Goal: Transaction & Acquisition: Purchase product/service

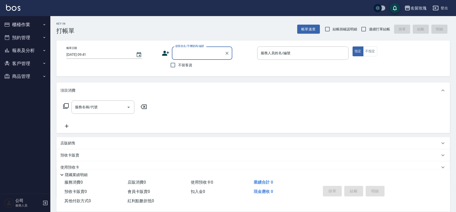
click at [136, 27] on div "Key In 打帳單 帳單速查 結帳前確認明細 連續打單結帳 掛單 結帳 明細" at bounding box center [249, 25] width 399 height 18
click at [81, 143] on div "店販銷售" at bounding box center [249, 143] width 379 height 5
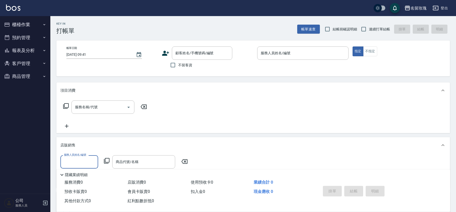
click at [110, 161] on div "服務人員姓名/編號 服務人員姓名/編號 商品代號/名稱 商品代號/名稱" at bounding box center [125, 161] width 130 height 13
click at [105, 161] on icon at bounding box center [107, 161] width 6 height 6
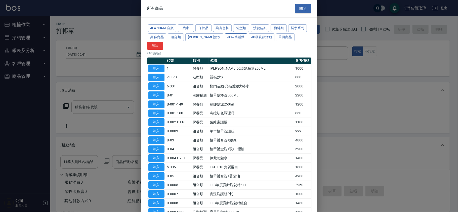
click at [225, 38] on button "JC年終活動" at bounding box center [236, 37] width 22 height 8
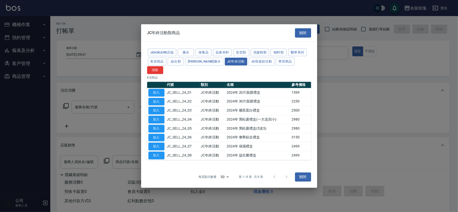
click at [299, 34] on button "關閉" at bounding box center [303, 32] width 16 height 9
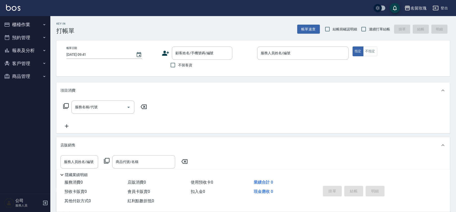
click at [332, 27] on input "結帳前確認明細" at bounding box center [327, 29] width 11 height 11
checkbox input "true"
click at [364, 24] on input "連續打單結帳" at bounding box center [363, 29] width 11 height 11
checkbox input "true"
click at [146, 27] on div "Key In 打帳單 帳單速查 結帳前確認明細 連續打單結帳 掛單 結帳 明細" at bounding box center [249, 25] width 399 height 18
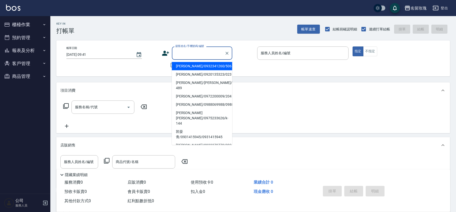
click at [192, 56] on input "顧客姓名/手機號碼/編號" at bounding box center [198, 53] width 48 height 9
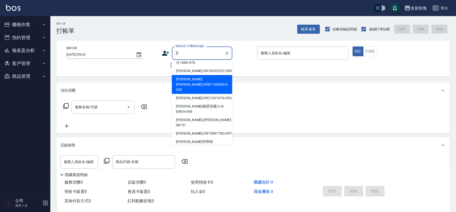
scroll to position [33, 0]
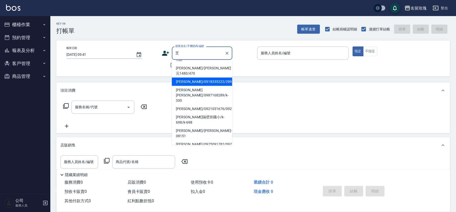
click at [192, 78] on li "[PERSON_NAME]/0918335222/289" at bounding box center [202, 82] width 60 height 8
type input "[PERSON_NAME]/0918335222/289"
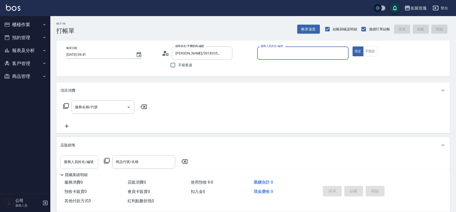
type input "VIVI-2"
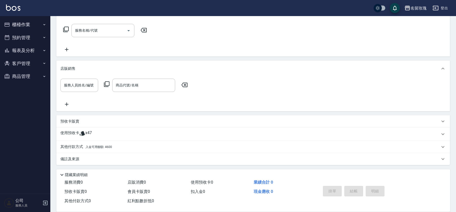
scroll to position [77, 0]
click at [85, 132] on span "x47" at bounding box center [88, 134] width 7 height 8
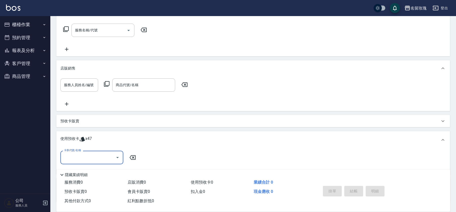
scroll to position [0, 0]
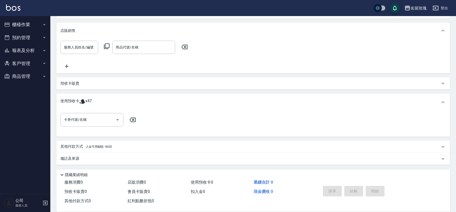
click at [95, 111] on div "使用預收卡 x47" at bounding box center [252, 103] width 393 height 18
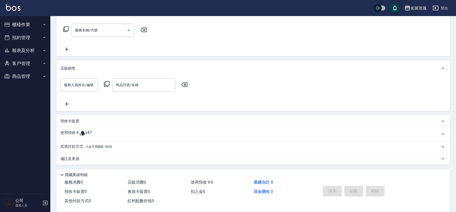
scroll to position [77, 0]
click at [90, 133] on span "x47" at bounding box center [88, 134] width 7 height 8
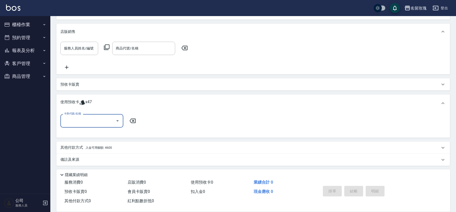
scroll to position [115, 0]
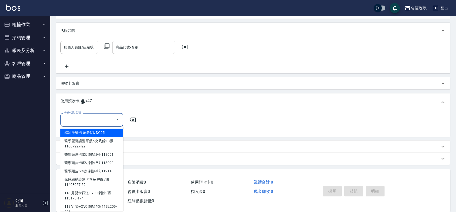
click at [92, 115] on input "卡券代號/名稱" at bounding box center [88, 119] width 51 height 9
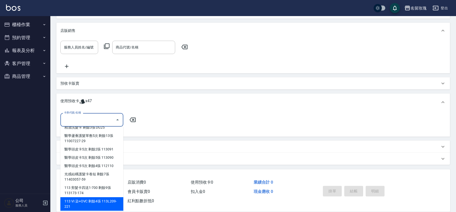
scroll to position [7, 0]
click at [103, 200] on div "113 VI 染+OVC 剩餘4張 113L209-221" at bounding box center [91, 203] width 63 height 14
type input "113 VI 染+OVC 113L209-221"
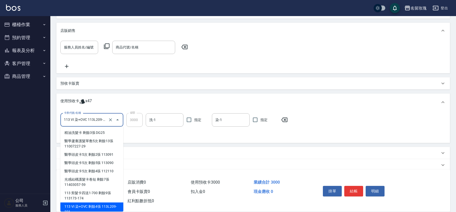
click at [95, 120] on input "113 VI 染+OVC 113L209-221" at bounding box center [85, 120] width 44 height 9
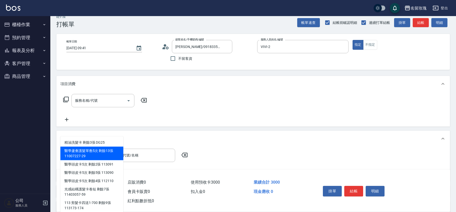
scroll to position [0, 0]
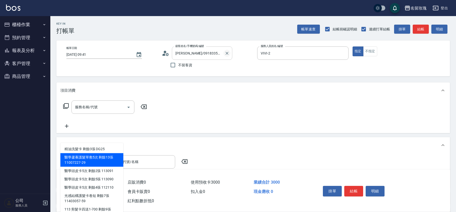
click at [228, 53] on icon "Clear" at bounding box center [226, 53] width 5 height 5
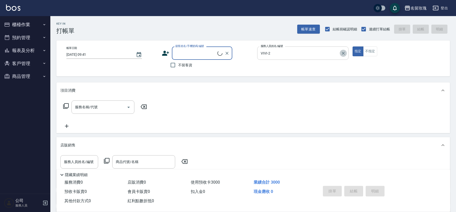
click at [345, 55] on button "Clear" at bounding box center [342, 53] width 7 height 7
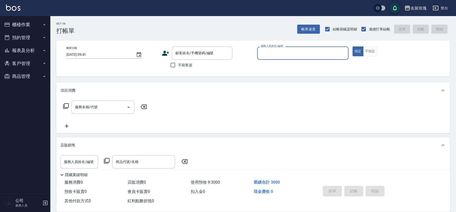
click at [328, 64] on p at bounding box center [302, 62] width 91 height 5
click at [275, 55] on input "服務人員姓名/編號" at bounding box center [302, 53] width 87 height 9
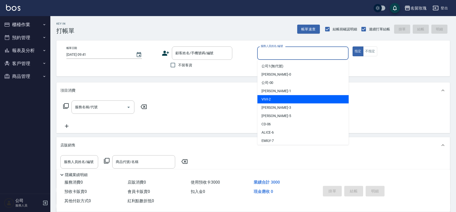
drag, startPoint x: 272, startPoint y: 101, endPoint x: 266, endPoint y: 99, distance: 6.4
click at [272, 100] on div "VIVI -2" at bounding box center [302, 99] width 91 height 8
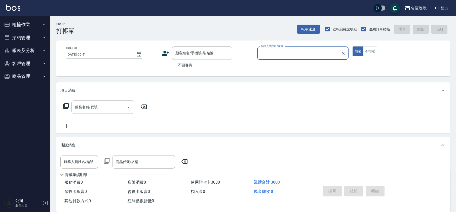
type input "VIVI-2"
click at [171, 66] on input "不留客資" at bounding box center [172, 65] width 11 height 11
checkbox input "true"
click at [118, 107] on input "服務名稱/代號" at bounding box center [99, 107] width 51 height 9
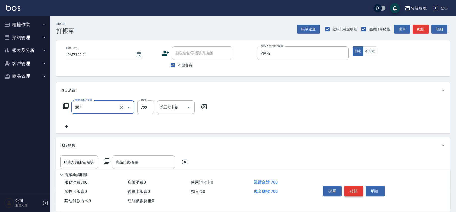
type input "剪髮(307)"
click at [356, 188] on button "結帳" at bounding box center [353, 191] width 19 height 11
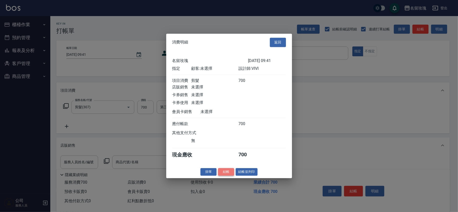
click at [226, 172] on button "結帳" at bounding box center [226, 172] width 16 height 8
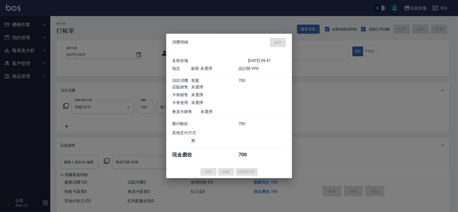
type input "[DATE] 11:23"
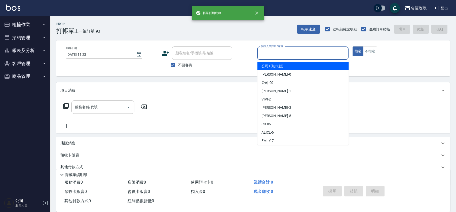
click at [271, 54] on input "服務人員姓名/編號" at bounding box center [302, 53] width 87 height 9
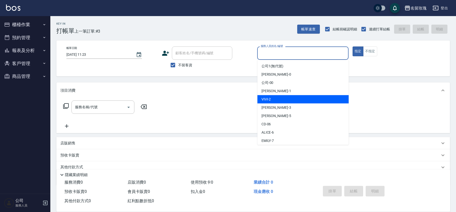
click at [276, 98] on div "VIVI -2" at bounding box center [302, 99] width 91 height 8
type input "VIVI-2"
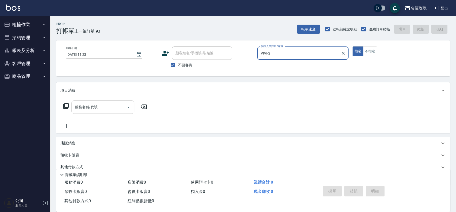
click at [86, 101] on div "服務名稱/代號" at bounding box center [102, 107] width 63 height 13
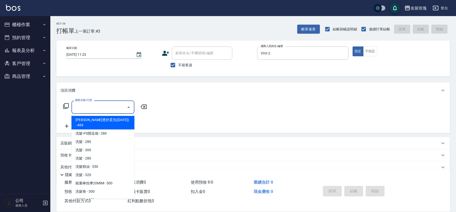
click at [89, 110] on input "服務名稱/代號" at bounding box center [99, 107] width 51 height 9
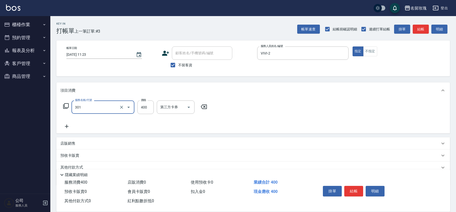
type input "剪髮(301)"
type input "480"
click at [353, 190] on button "結帳" at bounding box center [353, 191] width 19 height 11
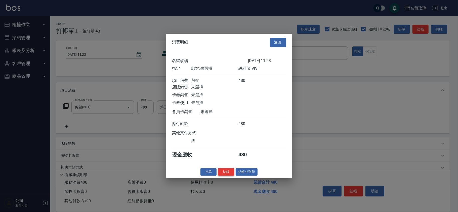
click at [232, 174] on button "結帳" at bounding box center [226, 172] width 16 height 8
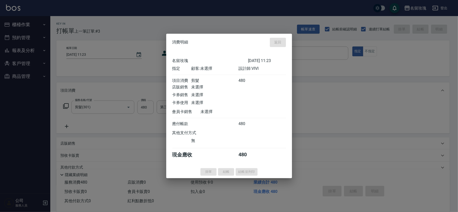
type input "[DATE] 11:24"
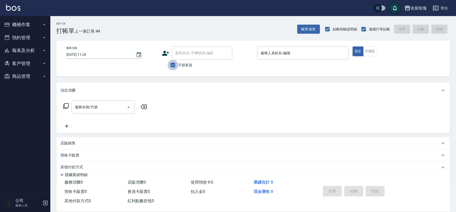
drag, startPoint x: 170, startPoint y: 64, endPoint x: 188, endPoint y: 54, distance: 20.5
click at [171, 64] on input "不留客資" at bounding box center [172, 65] width 11 height 11
checkbox input "false"
click at [188, 54] on input "顧客姓名/手機號碼/編號" at bounding box center [198, 53] width 48 height 9
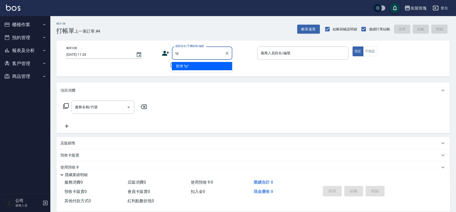
type input "t"
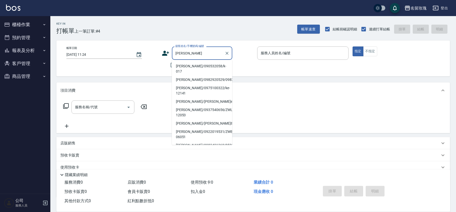
click at [194, 65] on li "[PERSON_NAME]/090532058/k-017" at bounding box center [202, 69] width 60 height 14
type input "[PERSON_NAME]/090532058/k-017"
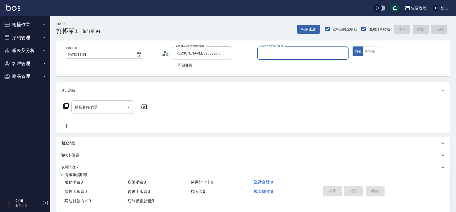
type input "[PERSON_NAME]-5"
click at [167, 53] on icon at bounding box center [166, 54] width 8 height 8
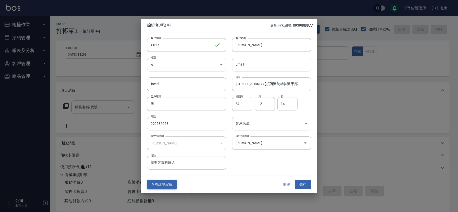
click at [164, 185] on button "查看訂單記錄" at bounding box center [162, 184] width 30 height 9
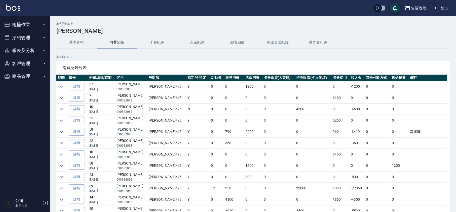
click at [59, 166] on icon "expand row" at bounding box center [61, 166] width 6 height 6
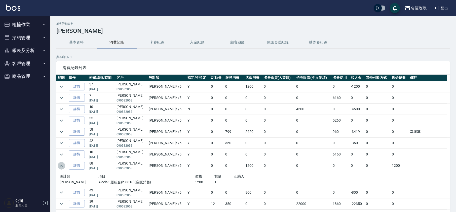
click at [60, 166] on icon "expand row" at bounding box center [61, 166] width 6 height 6
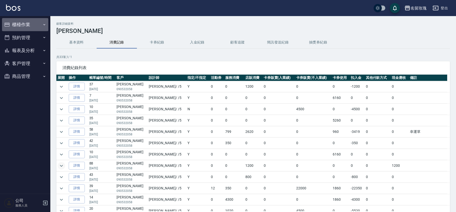
click at [19, 23] on button "櫃檯作業" at bounding box center [25, 24] width 46 height 13
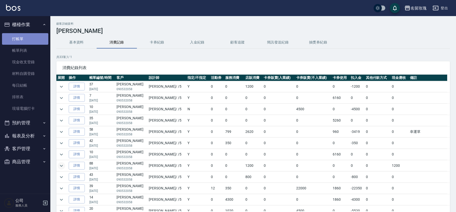
click at [15, 40] on link "打帳單" at bounding box center [25, 39] width 46 height 12
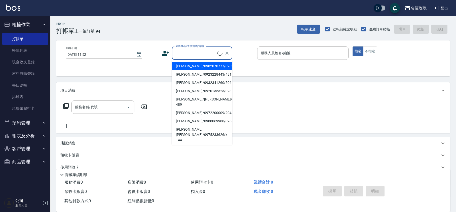
click at [191, 52] on input "顧客姓名/手機號碼/編號" at bounding box center [195, 53] width 43 height 9
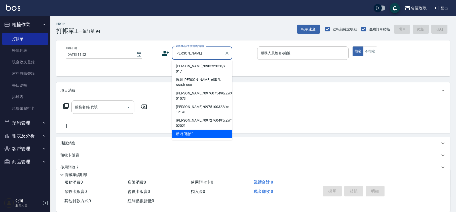
click at [197, 63] on li "[PERSON_NAME]/090532058/k-017" at bounding box center [202, 69] width 60 height 14
type input "[PERSON_NAME]/090532058/k-017"
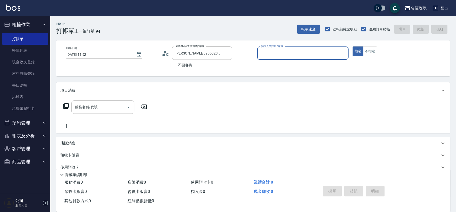
type input "[PERSON_NAME]-5"
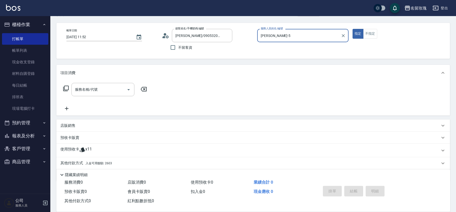
scroll to position [34, 0]
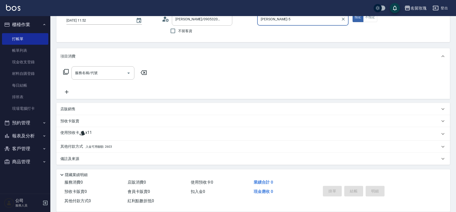
click at [86, 147] on span "入金可用餘額: 2603" at bounding box center [98, 147] width 26 height 4
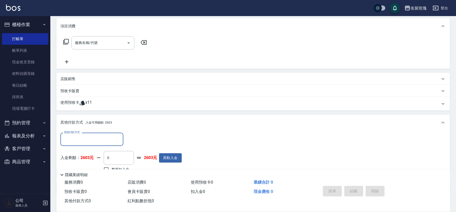
scroll to position [94, 0]
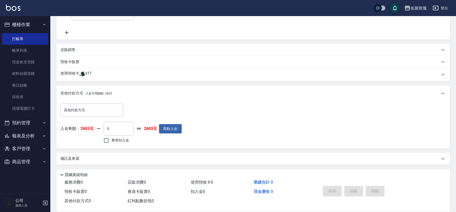
click at [66, 46] on div "店販銷售" at bounding box center [252, 50] width 393 height 12
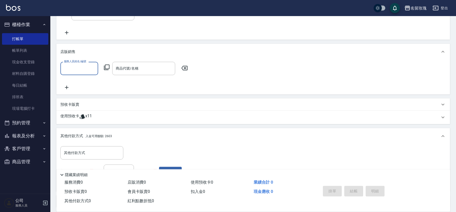
scroll to position [0, 0]
click at [81, 68] on input "服務人員姓名/編號" at bounding box center [79, 68] width 33 height 9
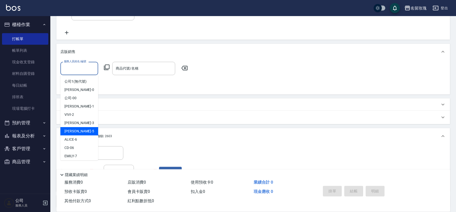
click at [83, 130] on div "[PERSON_NAME] -5" at bounding box center [79, 131] width 38 height 8
type input "[PERSON_NAME]-5"
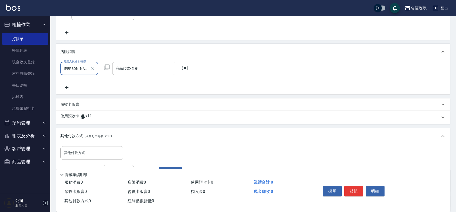
click at [108, 67] on icon at bounding box center [107, 67] width 6 height 6
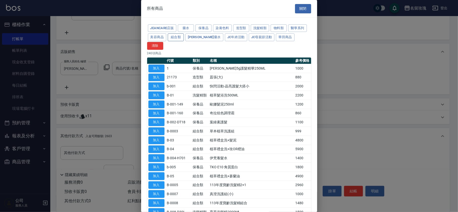
click at [171, 34] on button "組合類" at bounding box center [176, 37] width 16 height 8
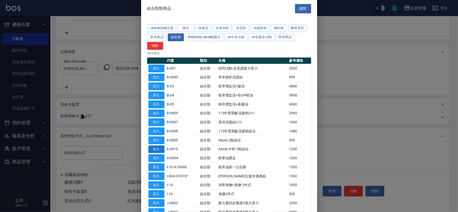
click at [155, 146] on button "加入" at bounding box center [156, 150] width 16 height 8
type input "Aicola 中秋 3瓶組合"
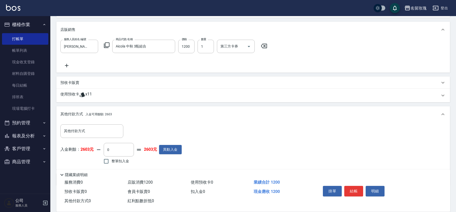
scroll to position [136, 0]
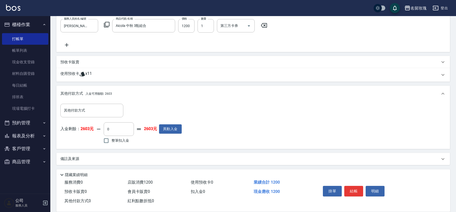
click at [116, 138] on span "整筆扣入金" at bounding box center [120, 140] width 18 height 5
click at [111, 138] on input "整筆扣入金" at bounding box center [106, 141] width 11 height 11
checkbox input "true"
type input "1200"
click at [162, 139] on div "入金剩餘： 2603元 1200 ​ 整筆扣入金 1403元 異動入金" at bounding box center [120, 133] width 121 height 23
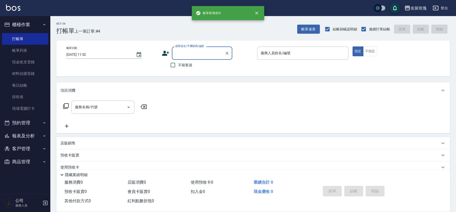
scroll to position [0, 0]
click at [202, 54] on input "顧客姓名/手機號碼/編號" at bounding box center [198, 53] width 48 height 9
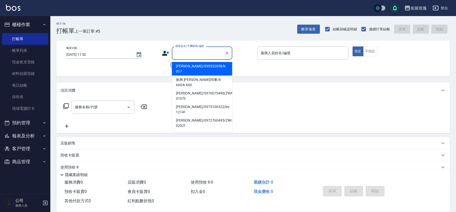
click at [184, 66] on li "[PERSON_NAME]/090532058/k-017" at bounding box center [202, 69] width 60 height 14
type input "[PERSON_NAME]/090532058/k-017"
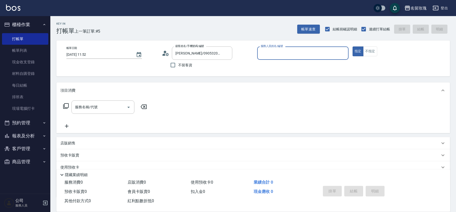
type input "[PERSON_NAME]-5"
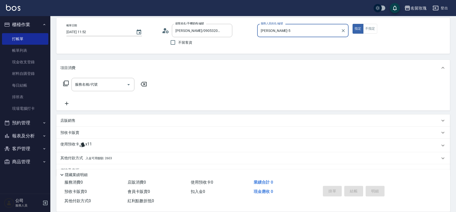
scroll to position [34, 0]
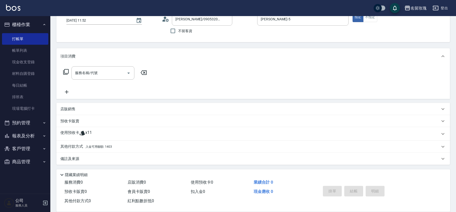
click at [76, 142] on div "其他付款方式 入金可用餘額: 1403" at bounding box center [252, 147] width 393 height 12
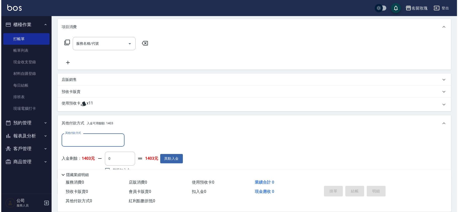
scroll to position [89, 0]
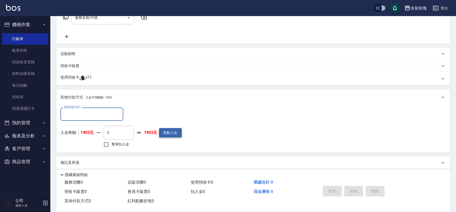
click at [172, 129] on button "異動入金" at bounding box center [170, 132] width 23 height 9
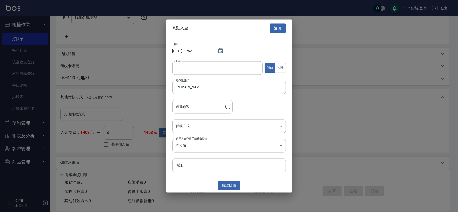
type input "[PERSON_NAME]/090532058/k-017"
click at [198, 71] on input "0" at bounding box center [217, 68] width 91 height 14
type input "11000"
click at [185, 122] on body "名留玫瑰 登出 櫃檯作業 打帳單 帳單列表 現金收支登錄 材料自購登錄 每日結帳 排班表 現場電腦打卡 預約管理 預約管理 單日預約紀錄 單週預約紀錄 報表及…" at bounding box center [229, 64] width 458 height 306
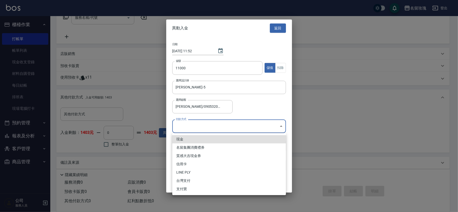
click at [183, 137] on li "現金" at bounding box center [229, 139] width 114 height 8
type input "現金"
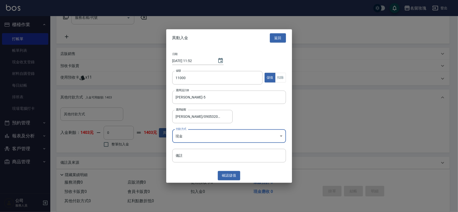
click at [188, 166] on div "日期 [DATE] 11:52 金額 11000 金額 儲值 扣除 選擇設計師 [PERSON_NAME]-5 選擇設計師 選擇顧客 [PERSON_NAME…" at bounding box center [229, 108] width 126 height 122
click at [231, 174] on button "確認 儲值" at bounding box center [229, 175] width 23 height 9
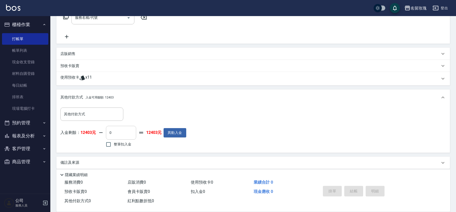
scroll to position [0, 0]
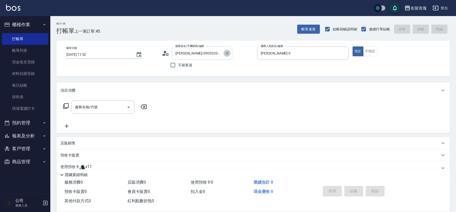
click at [226, 54] on icon "Clear" at bounding box center [226, 53] width 3 height 3
click at [202, 30] on div "Key In 打帳單 上一筆訂單:#5 帳單速查 結帳前確認明細 連續打單結帳 掛單 結帳 明細" at bounding box center [249, 25] width 399 height 18
click at [32, 50] on link "帳單列表" at bounding box center [25, 51] width 46 height 12
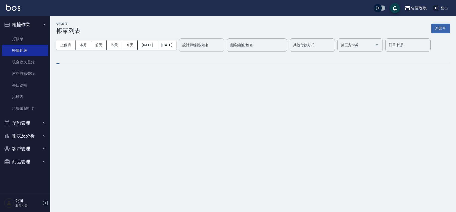
click at [213, 42] on input "設計師編號/姓名" at bounding box center [201, 45] width 41 height 9
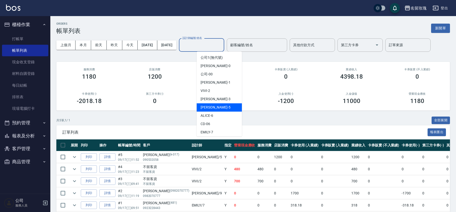
click at [212, 104] on div "[PERSON_NAME] -5" at bounding box center [218, 107] width 45 height 8
type input "[PERSON_NAME]-5"
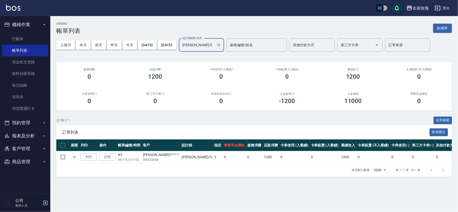
click at [209, 55] on div "上個月 本月 [DATE] [DATE] [DATE] [DATE] [DATE] 設計師編號/姓名 [PERSON_NAME]-5 設計師編號/姓名 顧客編…" at bounding box center [253, 44] width 395 height 21
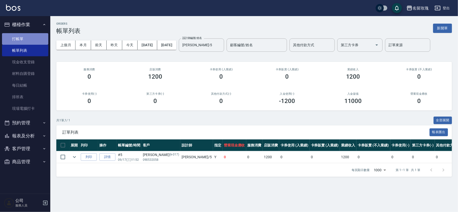
click at [35, 36] on link "打帳單" at bounding box center [25, 39] width 46 height 12
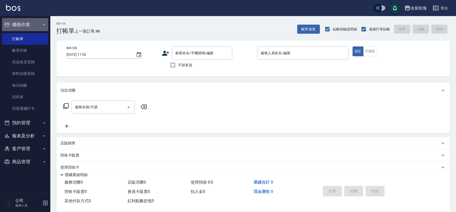
click at [39, 21] on button "櫃檯作業" at bounding box center [25, 24] width 46 height 13
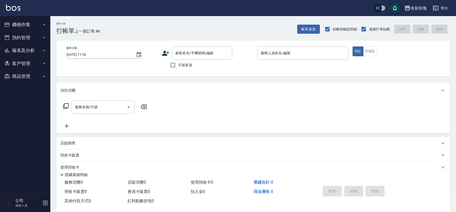
click at [170, 15] on div "名留玫瑰 登出" at bounding box center [228, 8] width 456 height 16
click at [198, 48] on div "顧客姓名/手機號碼/編號" at bounding box center [202, 53] width 60 height 13
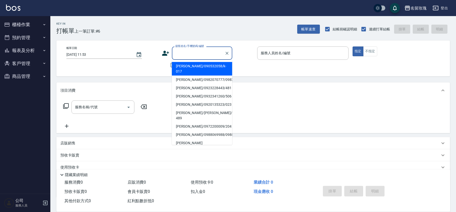
click at [185, 23] on div "Key In 打帳單 上一筆訂單:#6 帳單速查 結帳前確認明細 連續打單結帳 掛單 結帳 明細" at bounding box center [249, 25] width 399 height 18
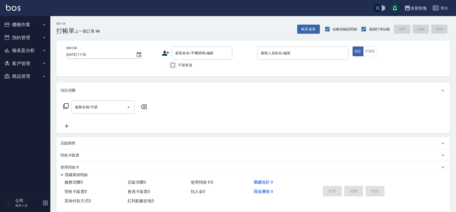
click at [175, 62] on input "不留客資" at bounding box center [172, 65] width 11 height 11
checkbox input "true"
drag, startPoint x: 270, startPoint y: 53, endPoint x: 271, endPoint y: 57, distance: 4.6
click at [271, 53] on input "服務人員姓名/編號" at bounding box center [302, 53] width 87 height 9
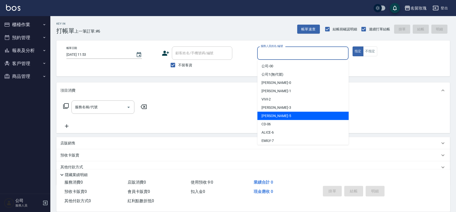
click at [285, 114] on div "[PERSON_NAME] -5" at bounding box center [302, 116] width 91 height 8
type input "[PERSON_NAME]-5"
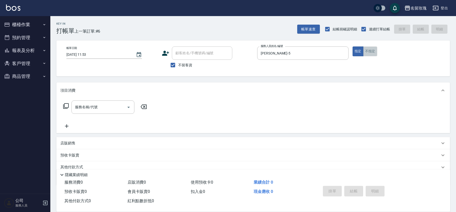
click at [371, 49] on button "不指定" at bounding box center [370, 52] width 14 height 10
click at [112, 108] on input "服務名稱/代號" at bounding box center [99, 107] width 51 height 9
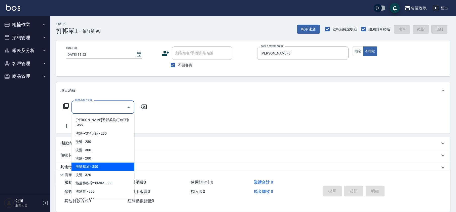
click at [97, 163] on span "洗髮精油 - 350" at bounding box center [102, 167] width 63 height 8
type input "洗髮精油(206)"
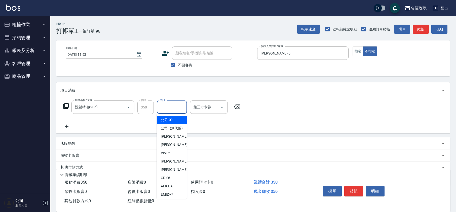
click at [183, 103] on input "洗-1" at bounding box center [172, 107] width 26 height 9
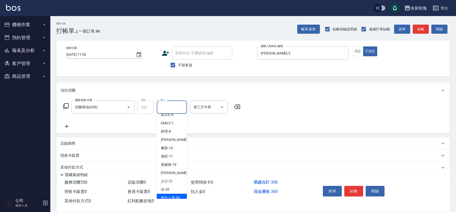
scroll to position [99, 0]
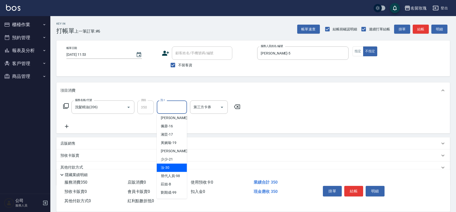
click at [166, 169] on span "汝 -30" at bounding box center [165, 167] width 9 height 5
type input "汝-30"
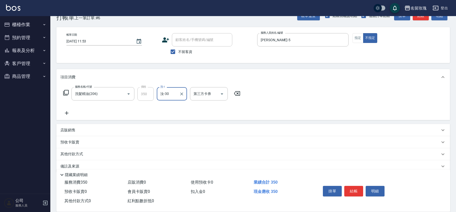
scroll to position [21, 0]
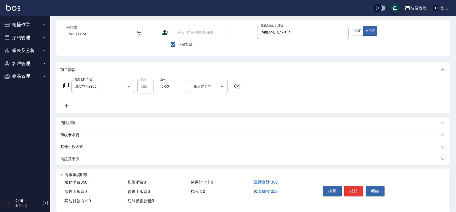
click at [83, 151] on div "其他付款方式" at bounding box center [252, 147] width 393 height 12
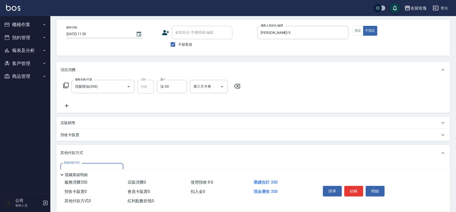
scroll to position [0, 0]
click at [81, 150] on p "其他付款方式" at bounding box center [72, 153] width 25 height 6
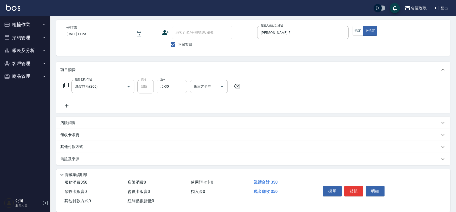
click at [82, 157] on div "備註及來源" at bounding box center [249, 159] width 379 height 5
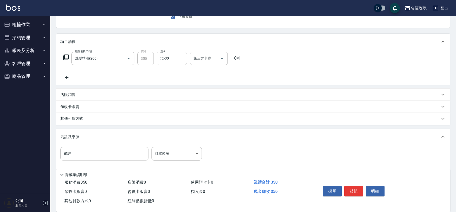
scroll to position [53, 0]
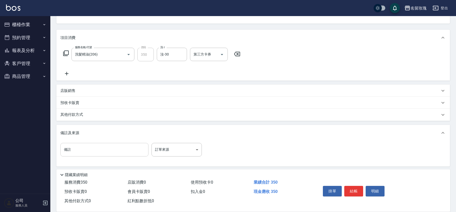
click at [88, 153] on input "備註" at bounding box center [104, 150] width 88 height 14
type input "茶樹"
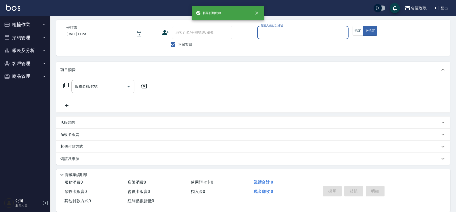
scroll to position [21, 0]
click at [193, 42] on div "不留客資" at bounding box center [197, 44] width 70 height 11
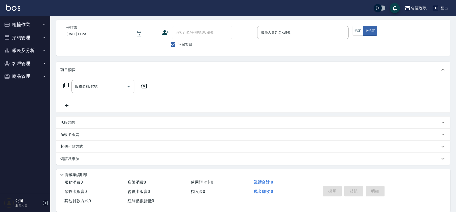
click at [190, 43] on span "不留客資" at bounding box center [185, 44] width 14 height 5
click at [178, 43] on input "不留客資" at bounding box center [172, 44] width 11 height 11
checkbox input "false"
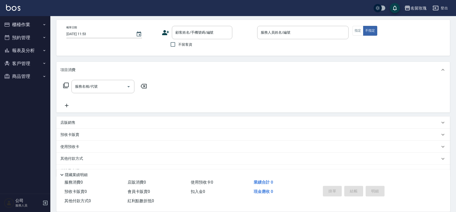
click at [211, 46] on div "不留客資" at bounding box center [197, 44] width 70 height 11
click at [136, 10] on div "名留玫瑰 登出" at bounding box center [228, 8] width 456 height 16
click at [251, 39] on div "顧客姓名/手機號碼/編號 顧客姓名/手機號碼/編號" at bounding box center [207, 32] width 91 height 13
click at [356, 33] on button "指定" at bounding box center [357, 31] width 11 height 10
